Goal: Navigation & Orientation: Find specific page/section

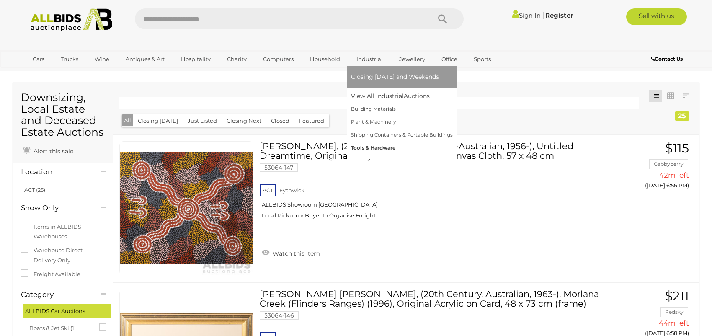
click at [377, 147] on link "Tools & Hardware" at bounding box center [402, 148] width 102 height 13
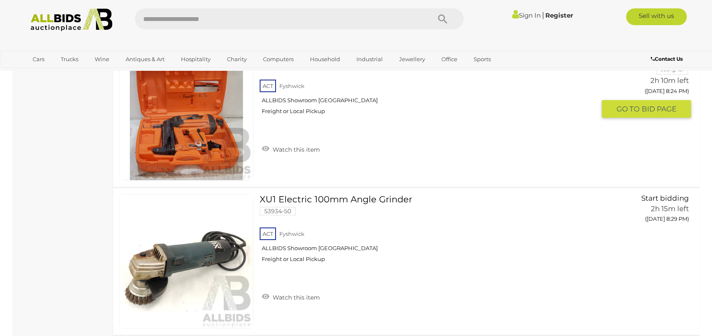
scroll to position [4564, 0]
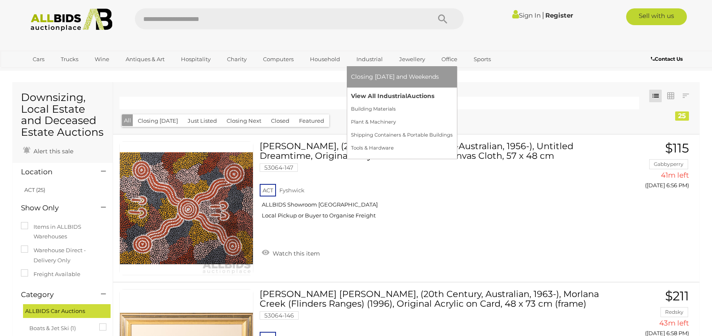
click at [370, 94] on link "View All Industrial Auctions" at bounding box center [402, 96] width 102 height 13
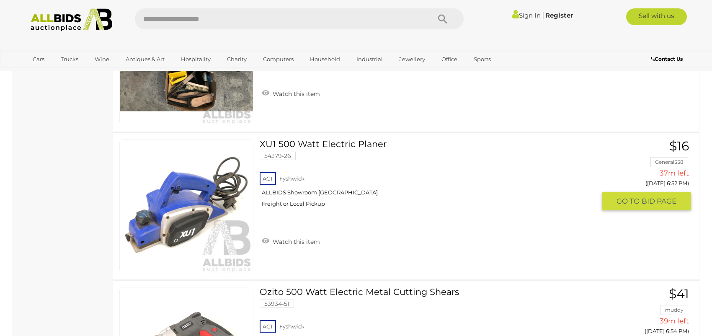
scroll to position [670, 0]
